Goal: Obtain resource: Obtain resource

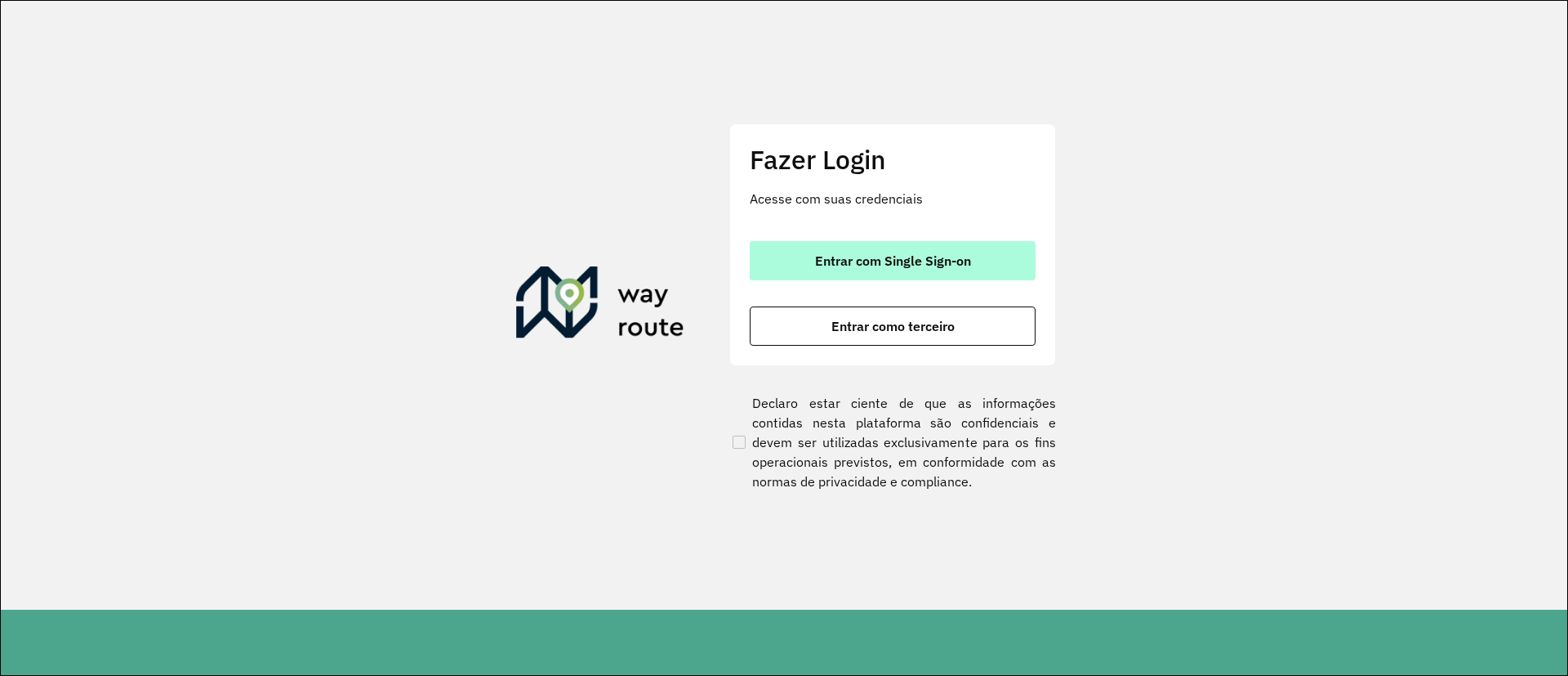
click at [962, 261] on span "Entrar com Single Sign-on" at bounding box center [893, 261] width 156 height 13
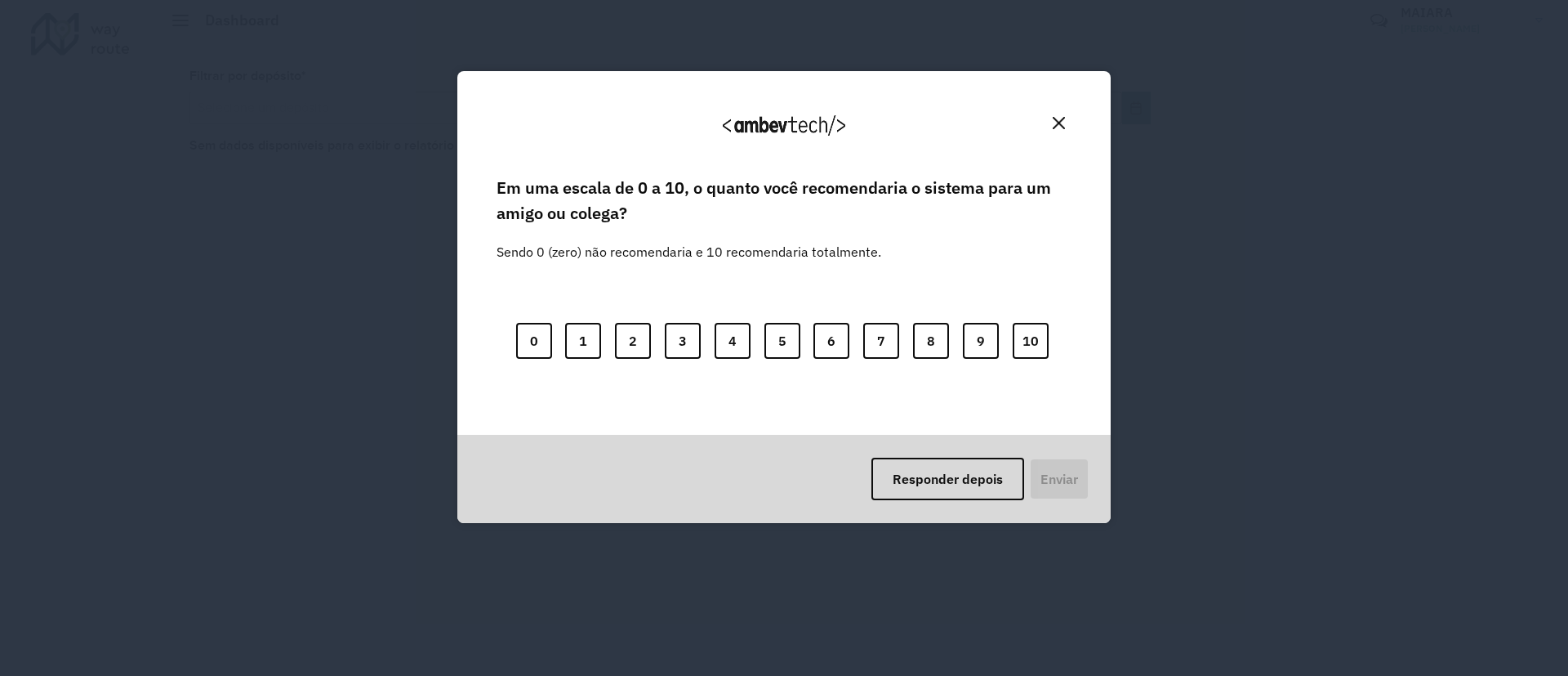
click at [1073, 121] on div "Agradecemos seu feedback!" at bounding box center [784, 132] width 614 height 83
click at [1063, 121] on img "Close" at bounding box center [1058, 122] width 12 height 12
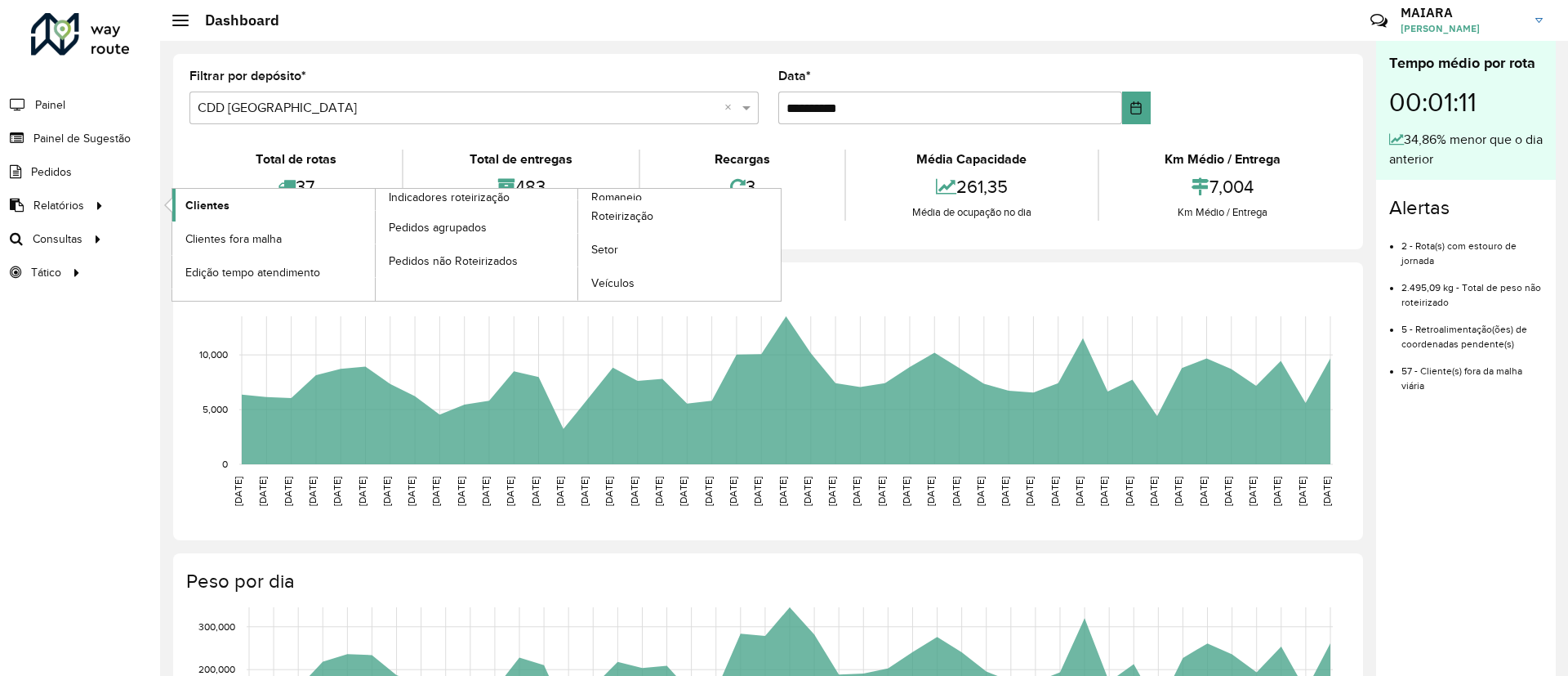
click at [196, 205] on span "Clientes" at bounding box center [207, 205] width 44 height 17
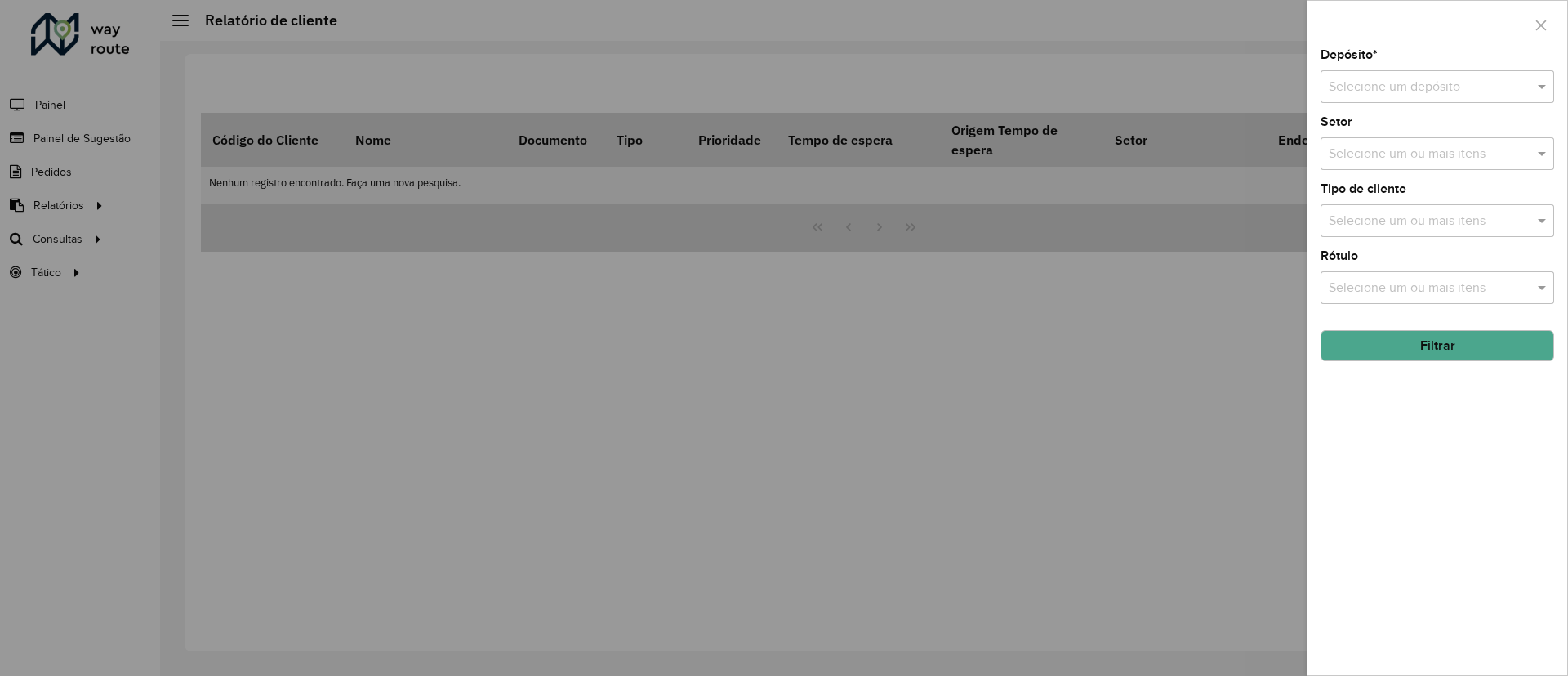
click at [1527, 75] on div "Selecione um depósito" at bounding box center [1437, 86] width 233 height 32
click at [1441, 164] on div "CDD [GEOGRAPHIC_DATA]" at bounding box center [1437, 161] width 232 height 28
click at [1391, 352] on button "Filtrar" at bounding box center [1437, 346] width 233 height 31
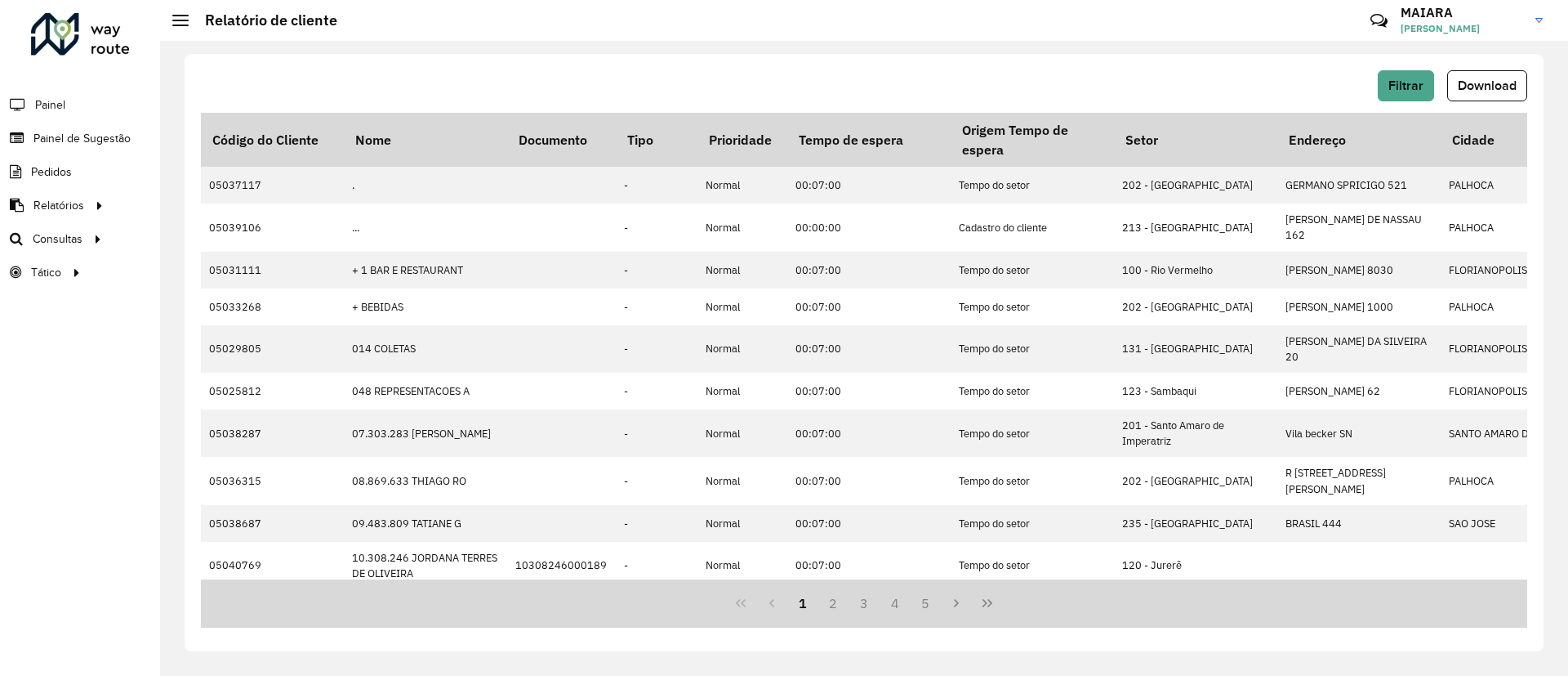
click at [1567, 219] on div "Filtrar Download Código do Cliente Nome Documento Tipo Prioridade Tempo de espe…" at bounding box center [865, 358] width 1409 height 635
click at [1461, 79] on span "Download" at bounding box center [1487, 85] width 59 height 14
